Goal: Find contact information: Find contact information

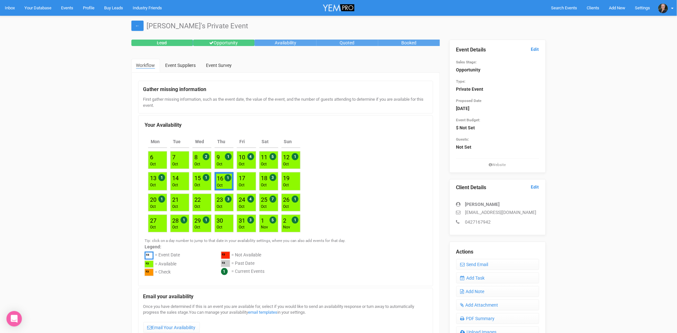
click at [10, 6] on link "Inbox" at bounding box center [10, 8] width 20 height 16
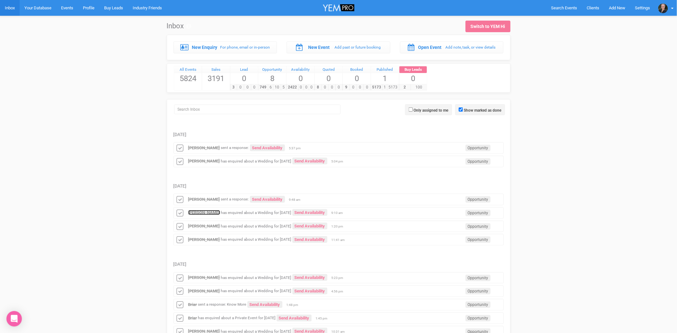
click at [202, 212] on strong "[PERSON_NAME]" at bounding box center [204, 212] width 32 height 5
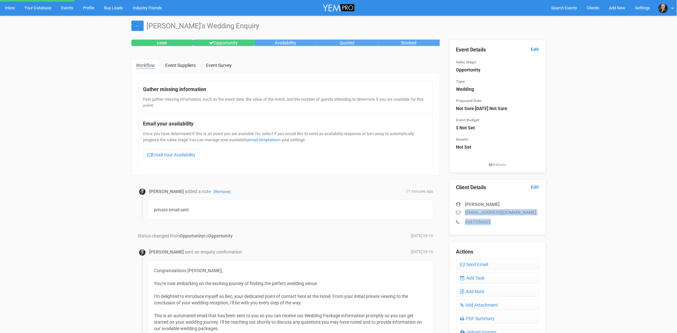
drag, startPoint x: 497, startPoint y: 220, endPoint x: 463, endPoint y: 211, distance: 34.9
click at [463, 211] on div "[PERSON_NAME] [EMAIL_ADDRESS][DOMAIN_NAME] 0467356603" at bounding box center [497, 209] width 83 height 31
copy div "[EMAIL_ADDRESS][DOMAIN_NAME] 0467356603"
click at [10, 4] on link "Inbox" at bounding box center [10, 8] width 20 height 16
